Goal: Entertainment & Leisure: Consume media (video, audio)

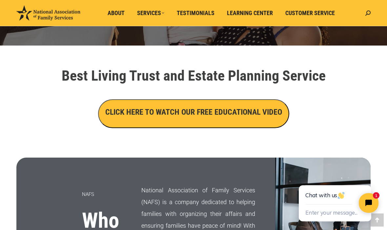
scroll to position [229, 0]
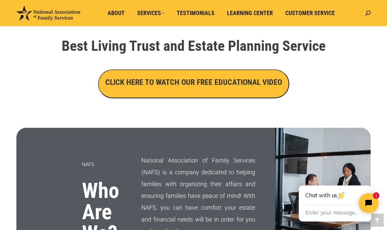
click at [270, 85] on h3 "CLICK HERE TO WATCH OUR FREE EDUCATIONAL VIDEO" at bounding box center [193, 82] width 177 height 11
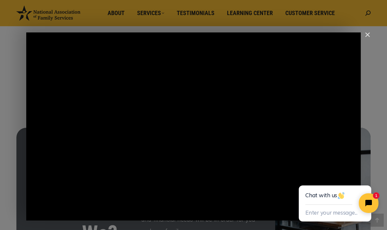
click at [327, 127] on div "Main Video - Full Webinar (Emma) Landon V1.4" at bounding box center [193, 126] width 334 height 188
click at [196, 115] on icon "Pause" at bounding box center [193, 119] width 11 height 13
click at [192, 117] on icon "Play Video" at bounding box center [193, 119] width 10 height 14
click at [333, 141] on div "Main Video - Full Webinar (Emma) Landon V1.4" at bounding box center [193, 126] width 334 height 188
click at [336, 141] on div "Main Video - Full Webinar (Emma) Landon V1.4" at bounding box center [193, 126] width 334 height 188
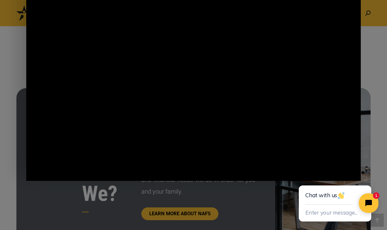
scroll to position [268, 0]
click at [337, 152] on div "Main Video - Full Webinar (Emma) Landon V1.4" at bounding box center [193, 87] width 334 height 188
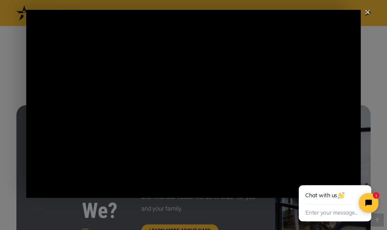
scroll to position [251, 0]
click at [336, 104] on div "Main Video - Full Webinar (Emma) Landon V1.4" at bounding box center [193, 104] width 334 height 188
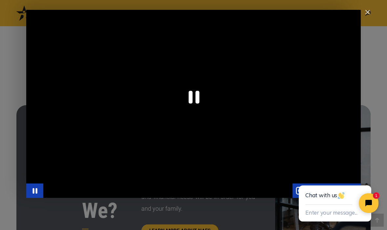
click at [186, 100] on icon "Pause" at bounding box center [193, 96] width 39 height 39
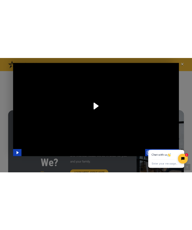
scroll to position [274, 0]
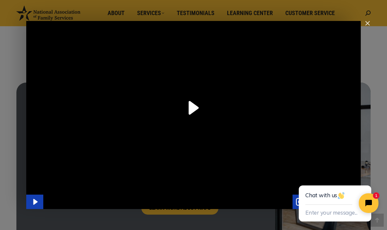
click at [195, 111] on icon "Play Video" at bounding box center [193, 108] width 10 height 14
click at [370, 176] on icon "Close chat widget" at bounding box center [366, 178] width 7 height 7
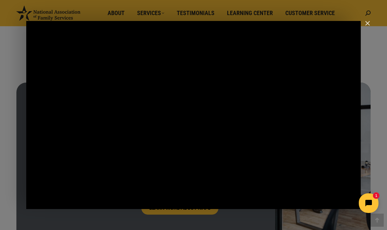
click at [298, 79] on div "Main Video - Full Webinar (Emma) Landon V1.4" at bounding box center [193, 115] width 334 height 188
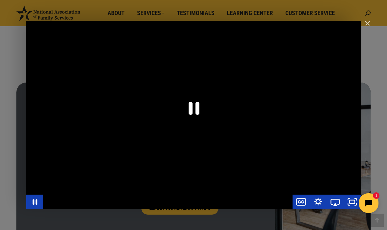
click at [194, 107] on icon "Pause" at bounding box center [193, 107] width 39 height 39
click at [195, 108] on icon "Play Video" at bounding box center [193, 108] width 10 height 14
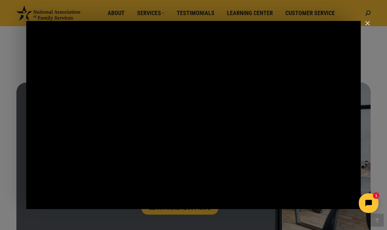
click at [57, 132] on div "Main Video - Full Webinar (Emma) Landon V1.4" at bounding box center [193, 115] width 334 height 188
click at [210, 109] on div "Main Video - Full Webinar (Emma) Landon V1.4" at bounding box center [193, 115] width 334 height 188
click at [203, 107] on div "Main Video - Full Webinar (Emma) Landon V1.4" at bounding box center [193, 115] width 334 height 188
click at [202, 108] on div "Main Video - Full Webinar (Emma) Landon V1.4" at bounding box center [193, 115] width 334 height 188
click at [203, 107] on div "Main Video - Full Webinar (Emma) Landon V1.4" at bounding box center [193, 115] width 334 height 188
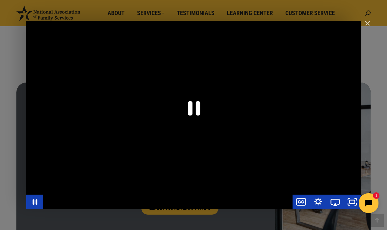
click at [196, 107] on icon "Pause" at bounding box center [194, 108] width 12 height 14
